Goal: Answer question/provide support

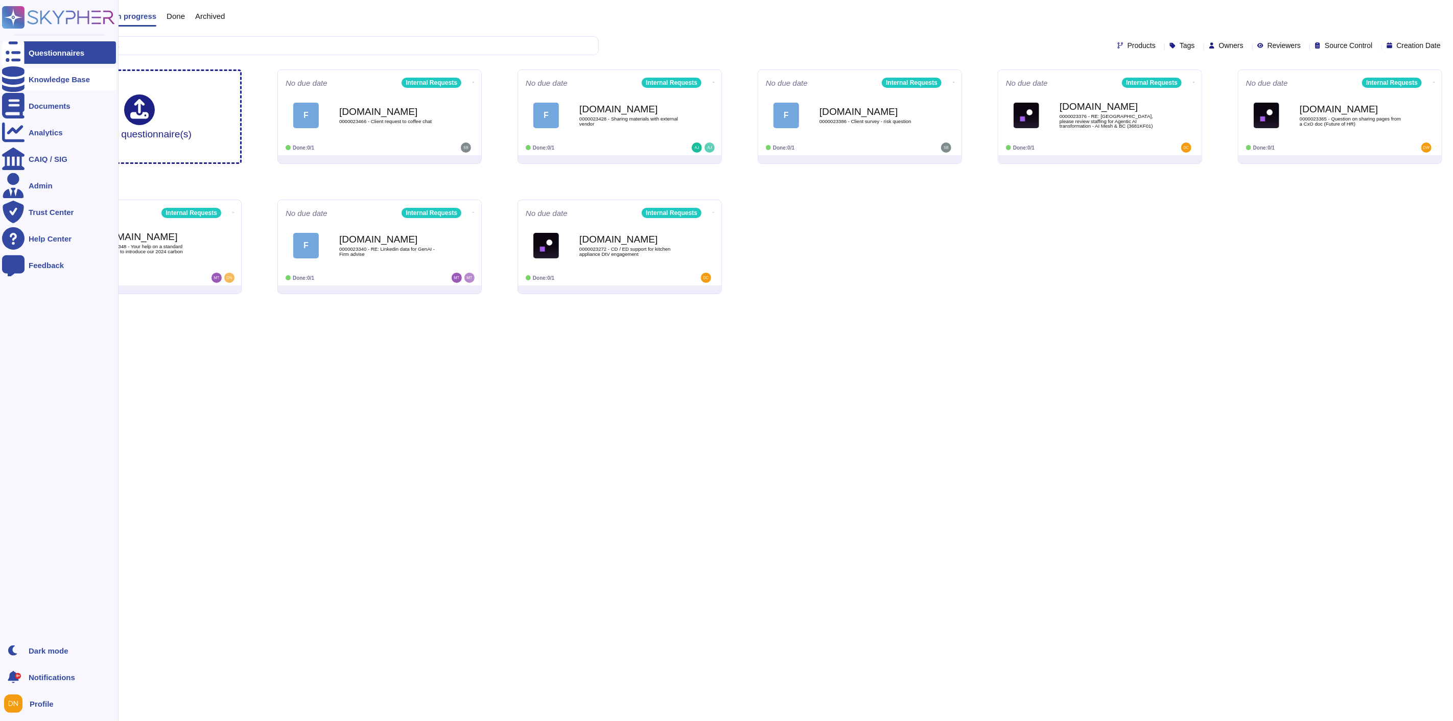
click at [15, 83] on icon at bounding box center [13, 79] width 22 height 26
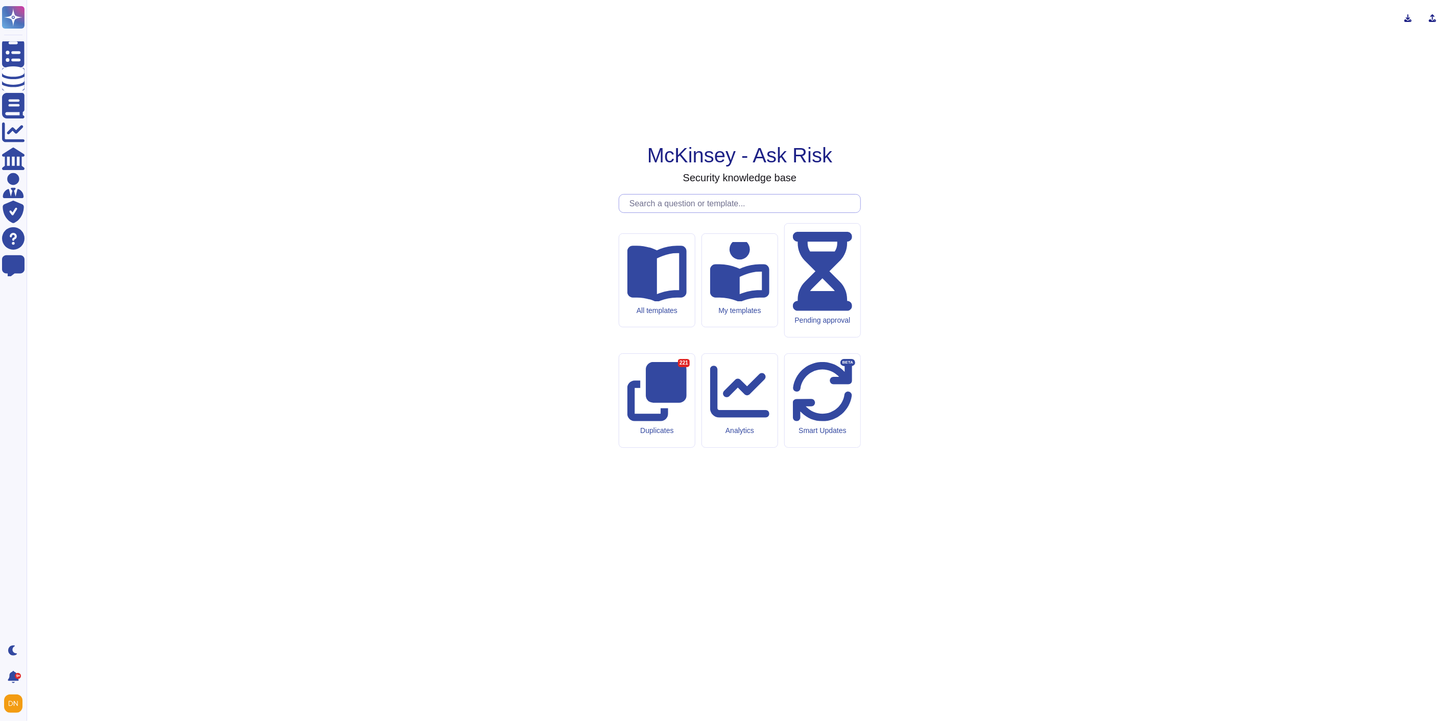
click at [657, 212] on input "text" at bounding box center [742, 204] width 236 height 18
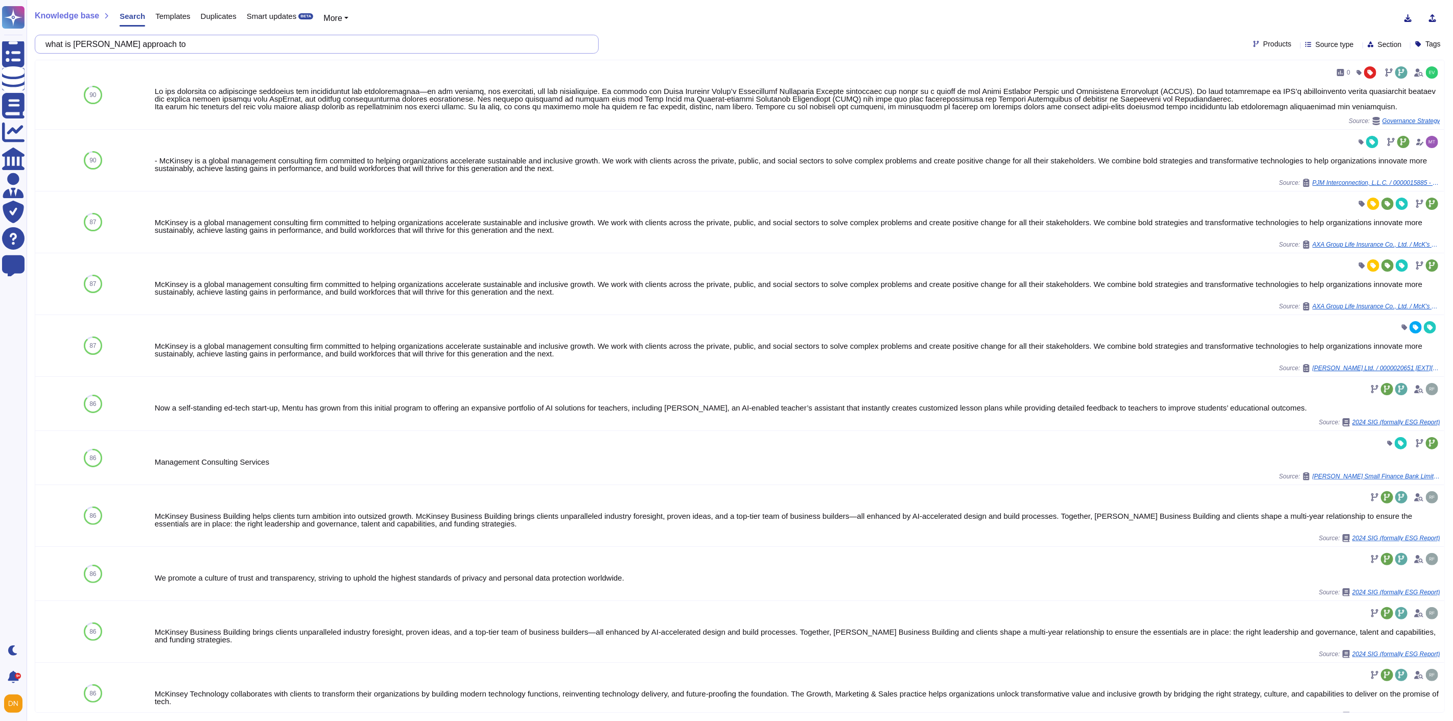
click at [294, 39] on input "what is McKinsey approach to" at bounding box center [314, 44] width 548 height 18
paste input "Corporate Social Responsibility"
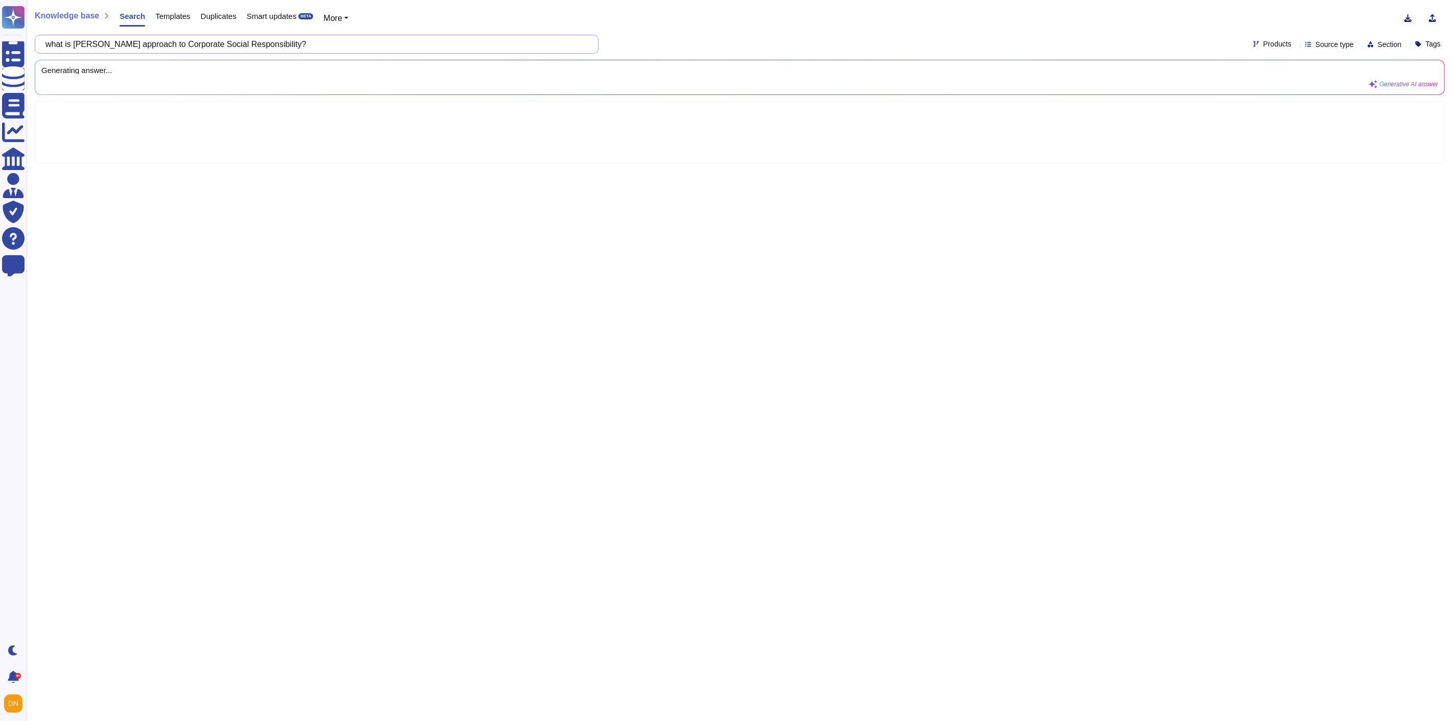
drag, startPoint x: 268, startPoint y: 50, endPoint x: 39, endPoint y: 50, distance: 229.3
click at [39, 50] on div "what is McKinsey approach to Corporate Social Responsibility?" at bounding box center [317, 44] width 564 height 19
paste input "is able to calculate the carbon footprint in teqCO2 per service purchased and p…"
click at [64, 43] on input "is MKinsey is able to calculate the carbon footprint in teqCO2 per service purc…" at bounding box center [314, 44] width 548 height 18
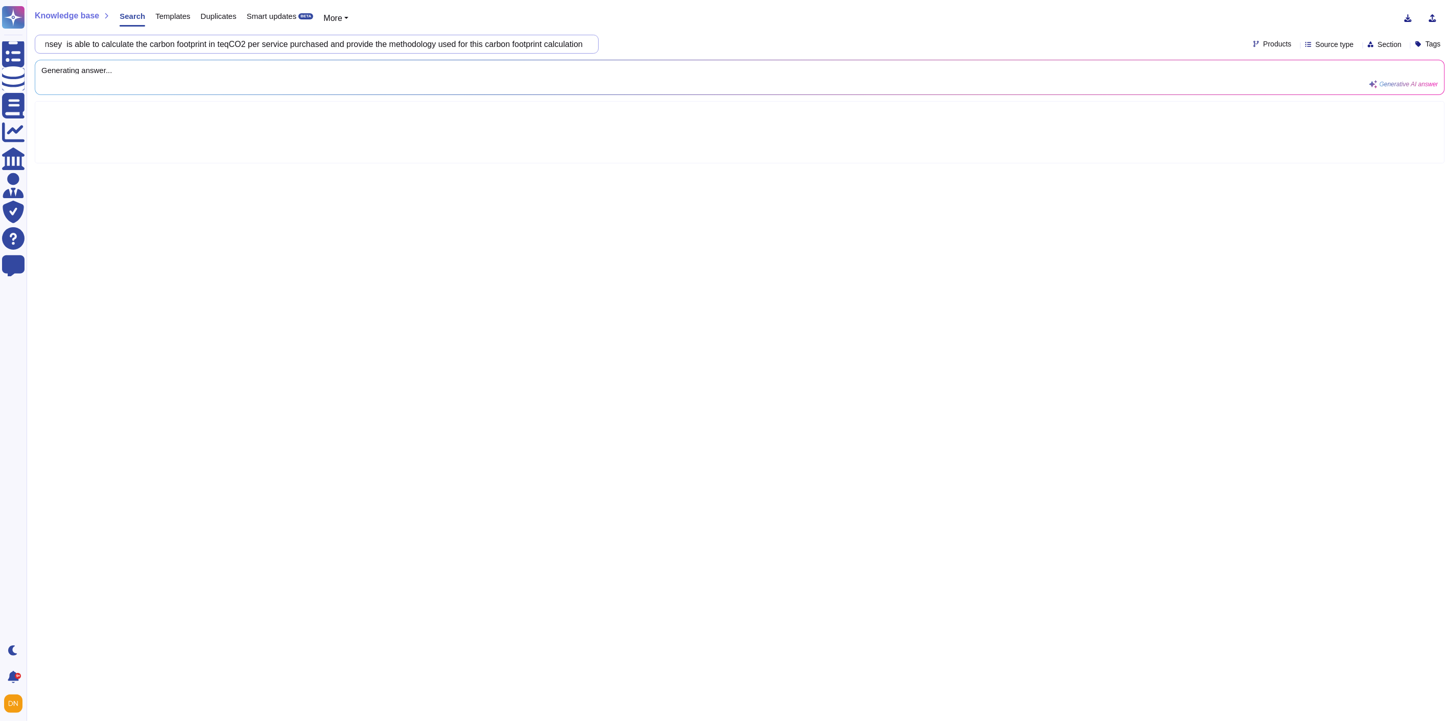
click at [64, 43] on input "is MKinsey is able to calculate the carbon footprint in teqCO2 per service purc…" at bounding box center [314, 44] width 548 height 18
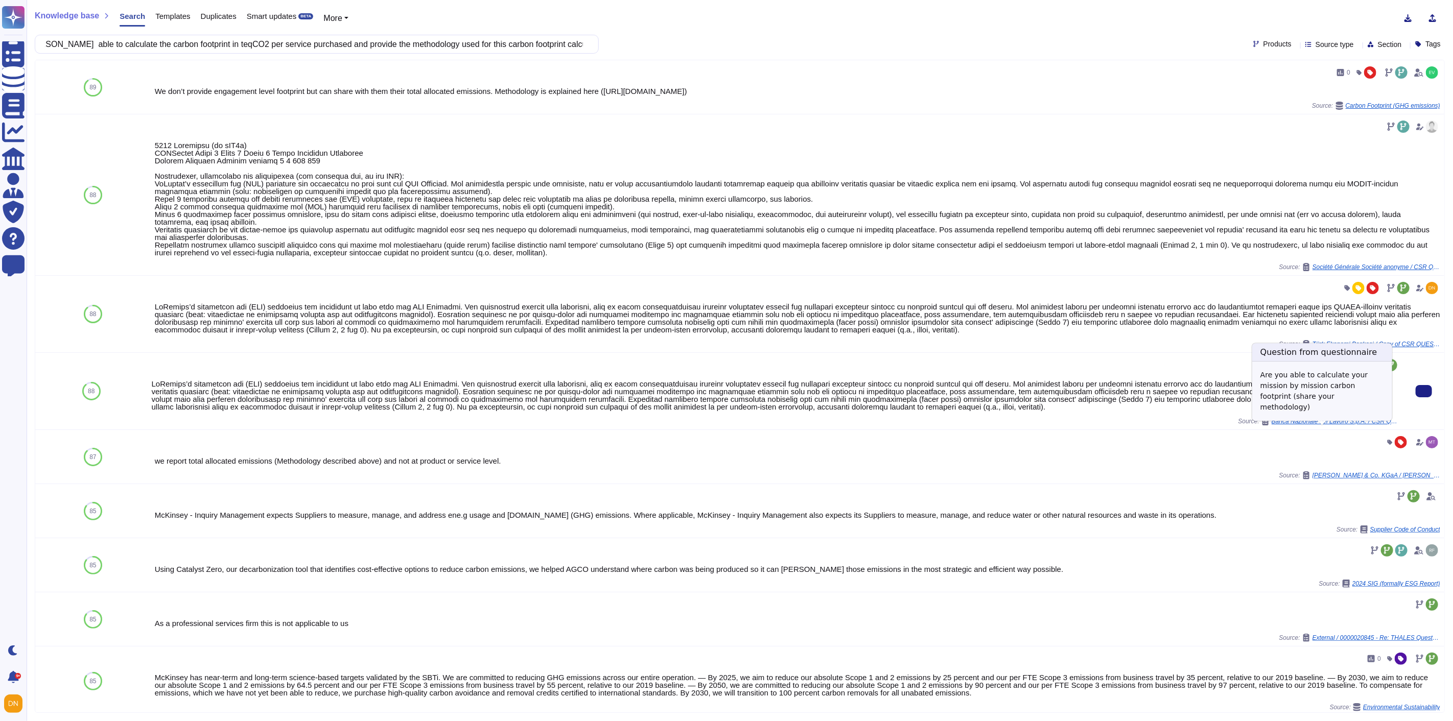
type input "is MKinsey able to calculate the carbon footprint in teqCO2 per service purchas…"
click at [1307, 424] on span "Banca Nazionale del Lavoro S.p.A. / CSR QUESTIONNAIRE supplier name (4)" at bounding box center [1335, 421] width 128 height 6
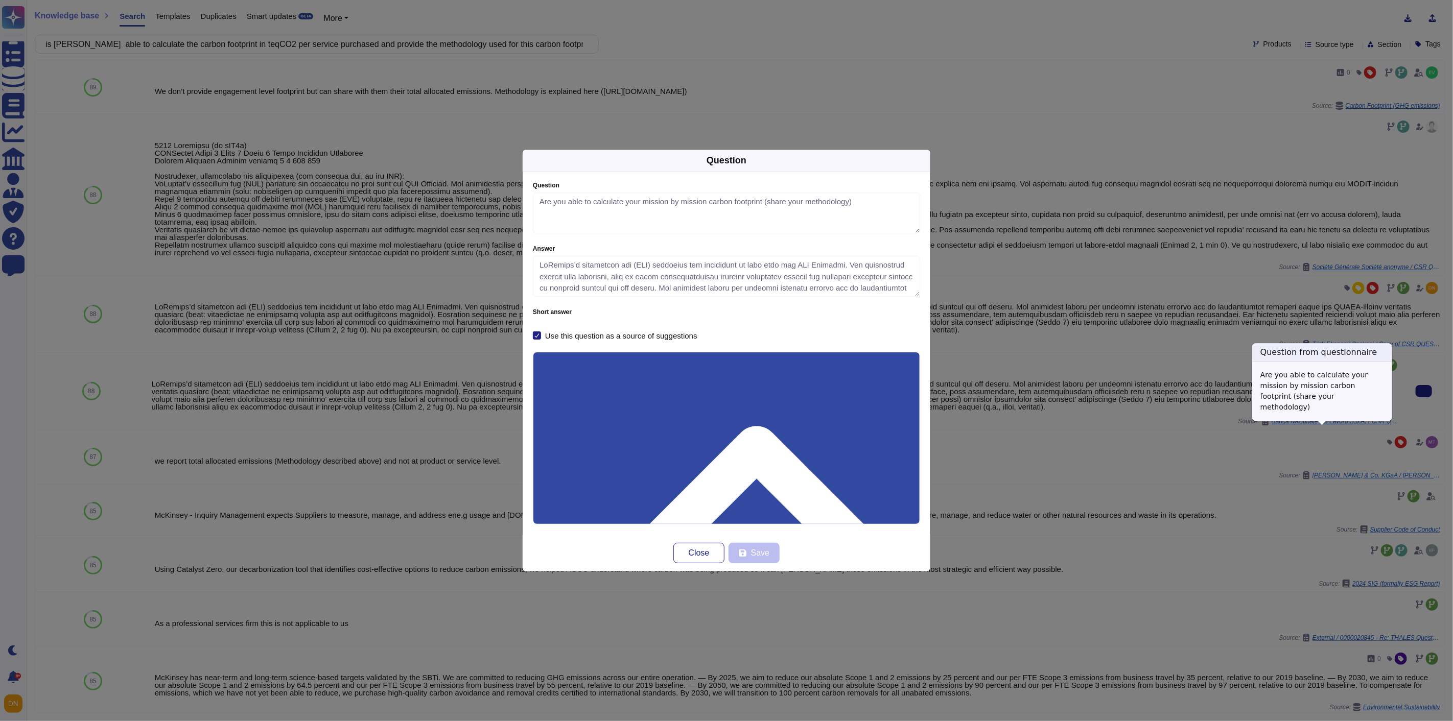
type textarea "Are you able to calculate your mission by mission carbon footprint (share your …"
type textarea "McKinsey’s greenhouse gas (GHG) emissions are calculated in line with the GHG P…"
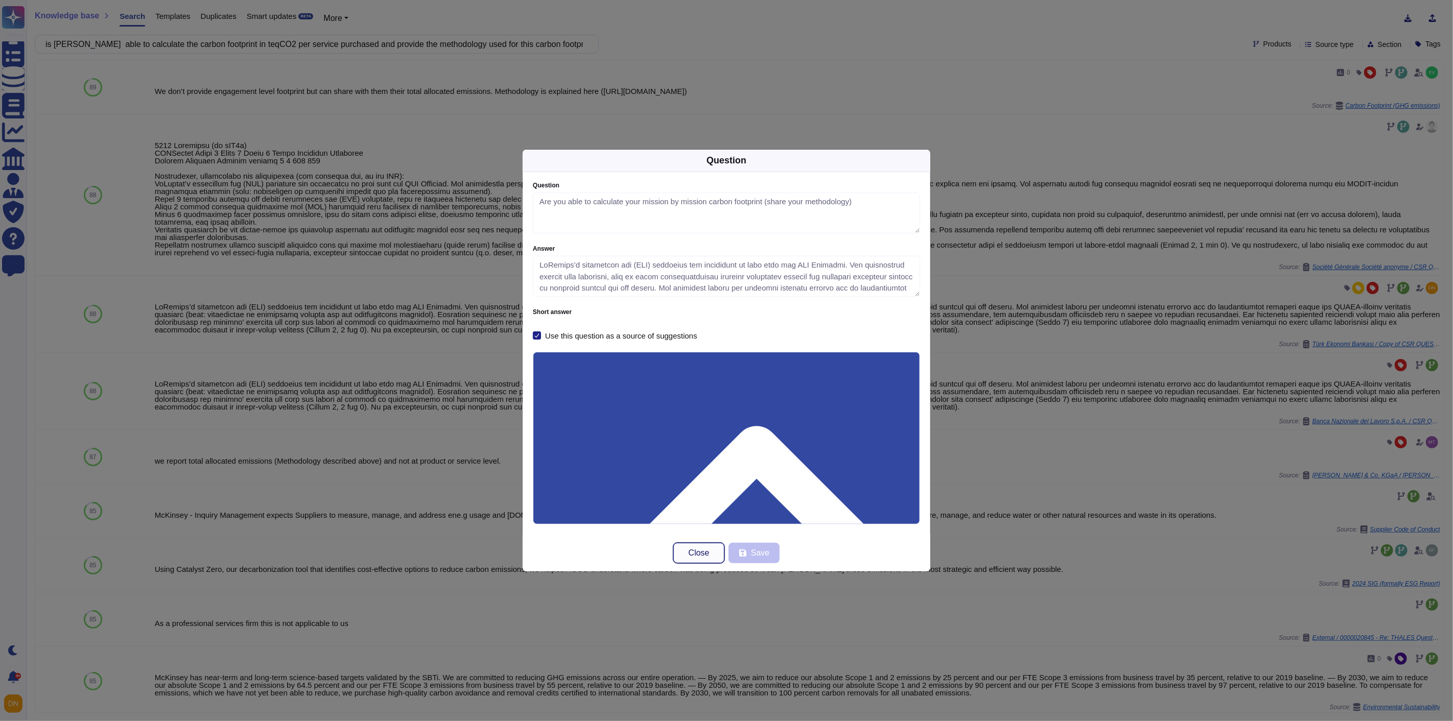
click at [698, 556] on span "Close" at bounding box center [699, 553] width 21 height 8
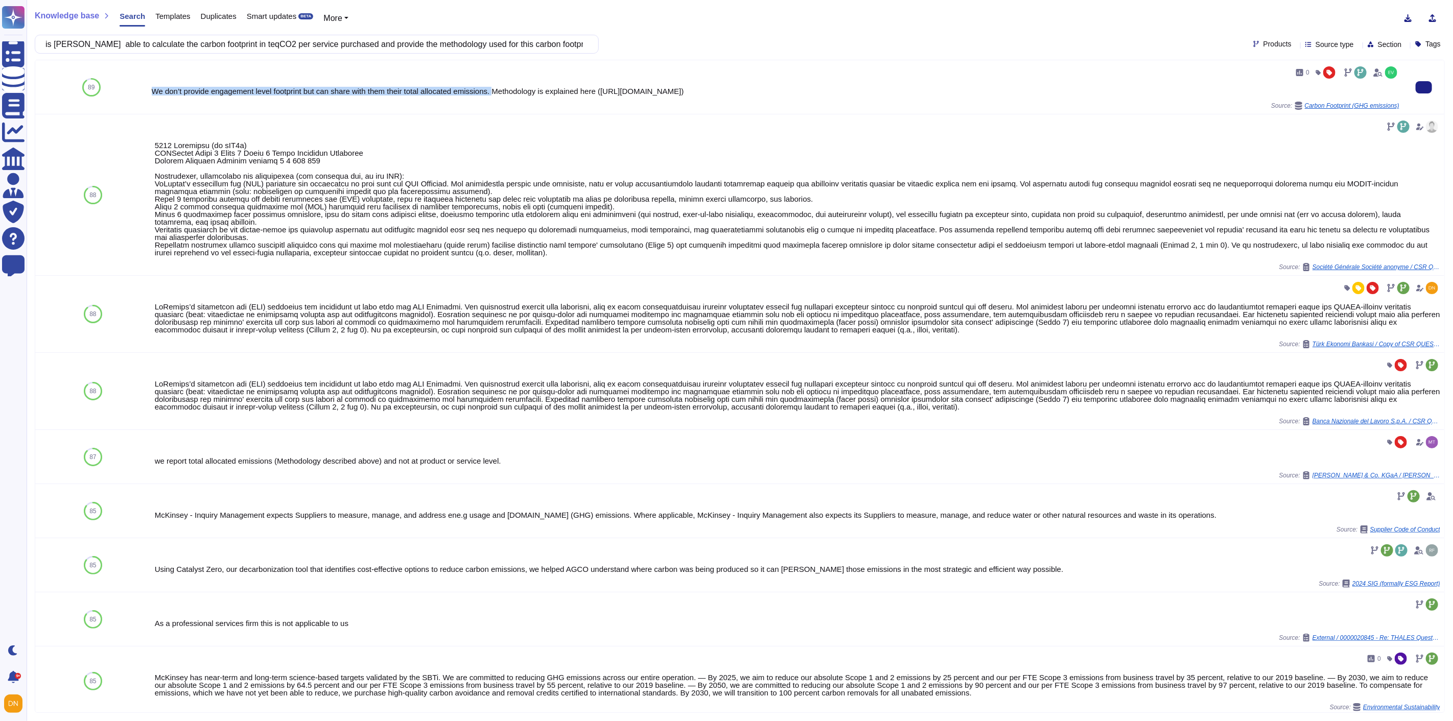
drag, startPoint x: 493, startPoint y: 90, endPoint x: 151, endPoint y: 85, distance: 342.8
click at [152, 87] on div "We don’t provide engagement level footprint but can share with them their total…" at bounding box center [775, 91] width 1247 height 8
copy div "We don’t provide engagement level footprint but can share with them their total…"
